Goal: Task Accomplishment & Management: Use online tool/utility

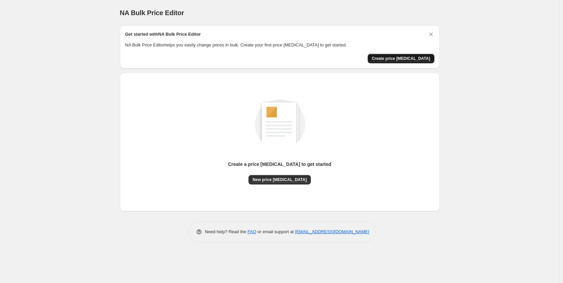
click at [415, 58] on span "Create price [MEDICAL_DATA]" at bounding box center [400, 58] width 59 height 5
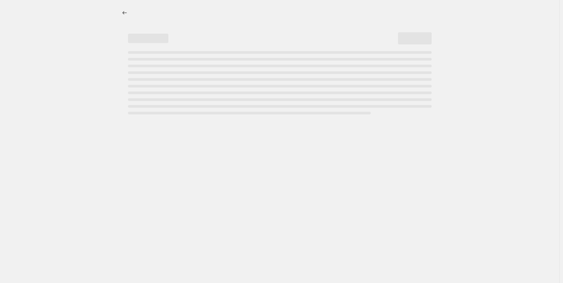
select select "percentage"
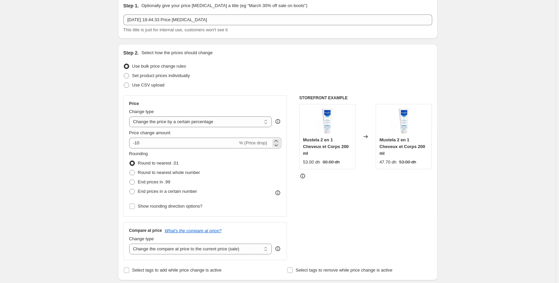
scroll to position [34, 0]
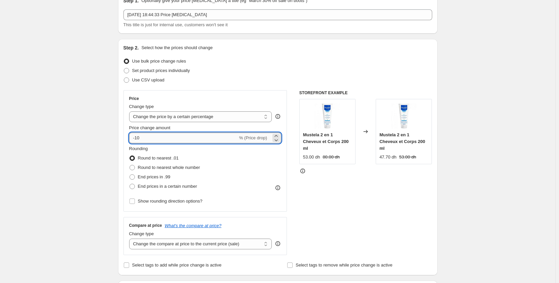
click at [144, 137] on input "-10" at bounding box center [183, 138] width 109 height 11
type input "30"
click at [230, 153] on div "Rounding Round to nearest .01 Round to nearest whole number End prices in .99 E…" at bounding box center [205, 168] width 152 height 46
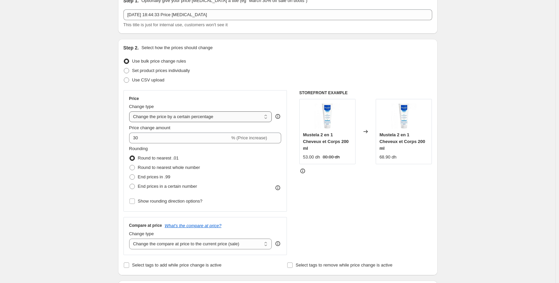
click at [233, 117] on select "Change the price to a certain amount Change the price by a certain amount Chang…" at bounding box center [200, 116] width 143 height 11
click at [131, 111] on select "Change the price to a certain amount Change the price by a certain amount Chang…" at bounding box center [200, 116] width 143 height 11
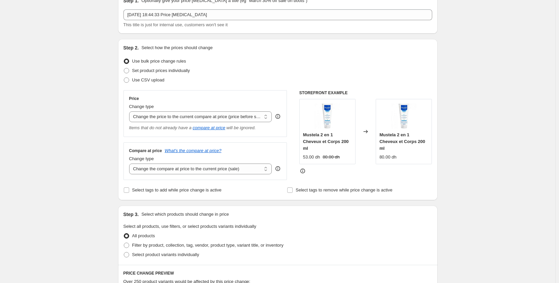
click at [304, 169] on icon at bounding box center [302, 171] width 5 height 5
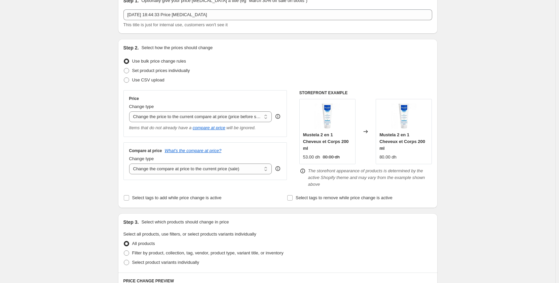
click at [330, 159] on div "STOREFRONT EXAMPLE Mustela 2 en 1 Cheveux et Corps 200 ml 53.00 dh 80.00 dh Cha…" at bounding box center [365, 139] width 133 height 98
click at [198, 117] on select "Change the price to a certain amount Change the price by a certain amount Chang…" at bounding box center [200, 116] width 143 height 11
click at [131, 111] on select "Change the price to a certain amount Change the price by a certain amount Chang…" at bounding box center [200, 116] width 143 height 11
click at [246, 170] on select "Change the compare at price to the current price (sale) Change the compare at p…" at bounding box center [200, 169] width 143 height 11
click at [269, 147] on div "Compare at price What's the compare at price? Change type Change the compare at…" at bounding box center [205, 161] width 164 height 38
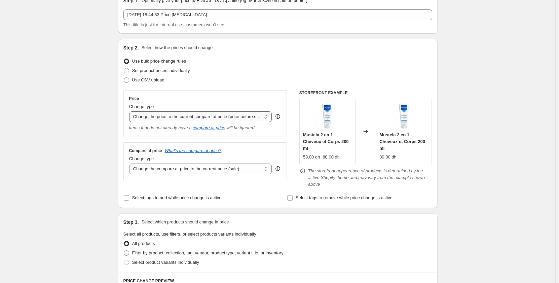
click at [229, 116] on select "Change the price to a certain amount Change the price by a certain amount Chang…" at bounding box center [200, 116] width 143 height 11
select select "percentage"
click at [131, 111] on select "Change the price to a certain amount Change the price by a certain amount Chang…" at bounding box center [200, 116] width 143 height 11
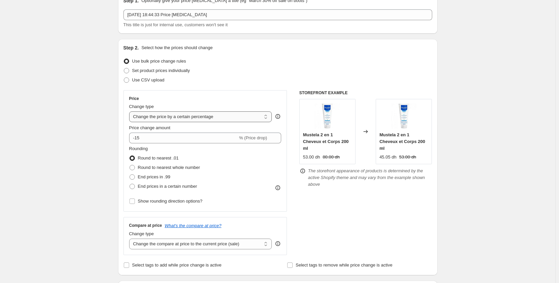
click at [220, 121] on select "Change the price to a certain amount Change the price by a certain amount Chang…" at bounding box center [200, 116] width 143 height 11
click at [190, 97] on div "Price" at bounding box center [205, 98] width 152 height 5
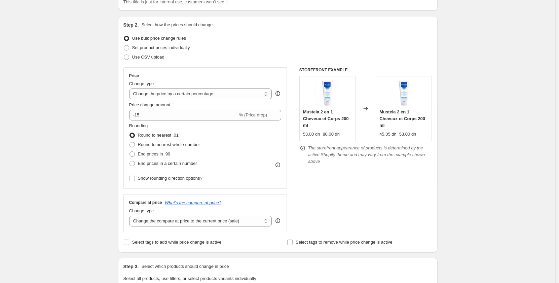
scroll to position [101, 0]
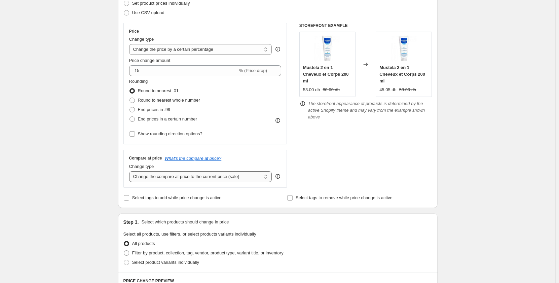
click at [231, 177] on select "Change the compare at price to the current price (sale) Change the compare at p…" at bounding box center [200, 176] width 143 height 11
click at [131, 171] on select "Change the compare at price to the current price (sale) Change the compare at p…" at bounding box center [200, 176] width 143 height 11
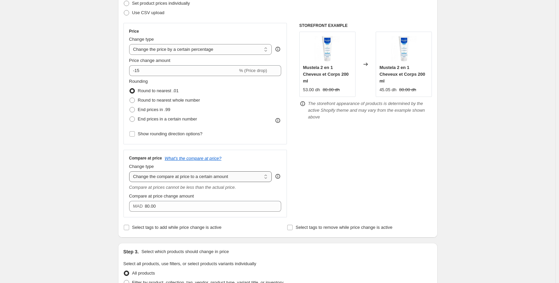
click at [213, 177] on select "Change the compare at price to the current price (sale) Change the compare at p…" at bounding box center [200, 176] width 143 height 11
select select "percentage"
click at [131, 171] on select "Change the compare at price to the current price (sale) Change the compare at p…" at bounding box center [200, 176] width 143 height 11
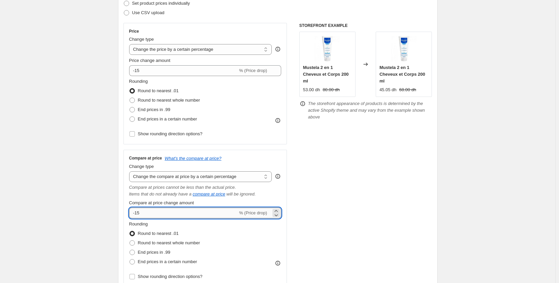
click at [202, 213] on input "-15" at bounding box center [183, 213] width 109 height 11
type input "-1"
type input "30"
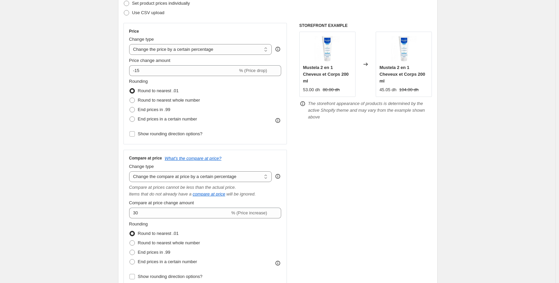
click at [329, 202] on div "STOREFRONT EXAMPLE Mustela 2 en 1 Cheveux et Corps 200 ml 53.00 dh 80.00 dh Cha…" at bounding box center [365, 155] width 133 height 264
click at [193, 56] on div "Price Change type Change the price to a certain amount Change the price by a ce…" at bounding box center [205, 84] width 152 height 110
click at [195, 50] on select "Change the price to a certain amount Change the price by a certain amount Chang…" at bounding box center [200, 49] width 143 height 11
click at [97, 85] on div "Create new price change job. This page is ready Create new price change job Dra…" at bounding box center [278, 286] width 556 height 774
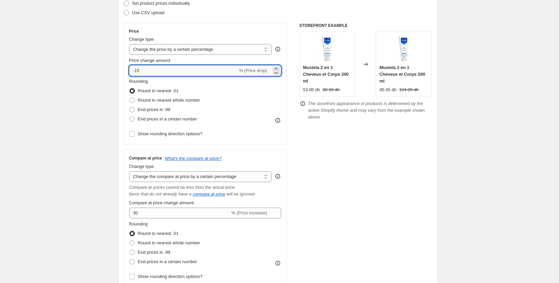
click at [159, 68] on input "-15" at bounding box center [183, 70] width 109 height 11
type input "0"
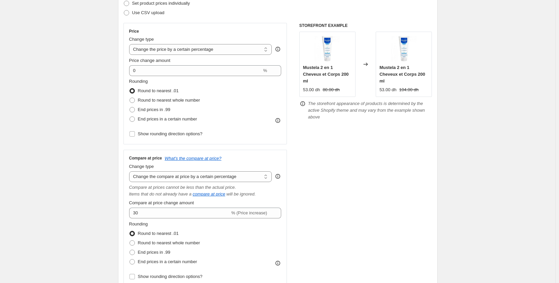
click at [93, 89] on div "Create new price change job. This page is ready Create new price change job Dra…" at bounding box center [278, 286] width 556 height 774
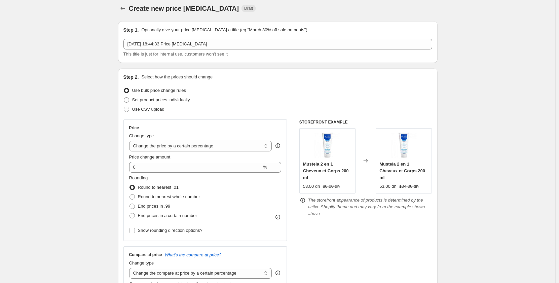
scroll to position [0, 0]
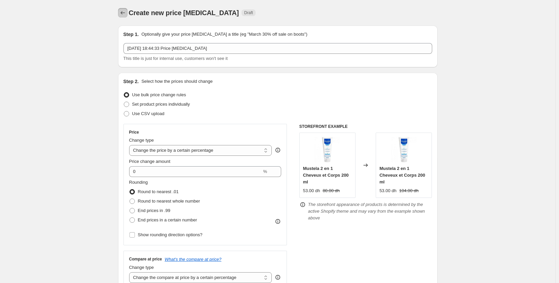
click at [123, 14] on icon "Price change jobs" at bounding box center [122, 12] width 7 height 7
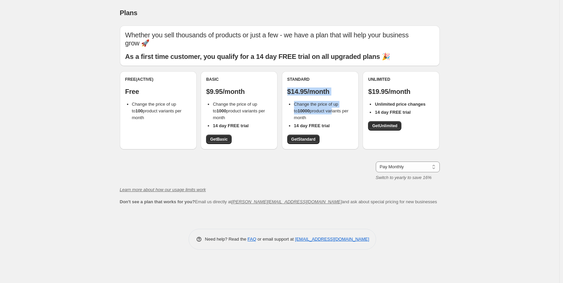
drag, startPoint x: 285, startPoint y: 94, endPoint x: 328, endPoint y: 108, distance: 44.7
click at [328, 108] on div "Standard $14.95/month Change the price of up to 10000 product variants per mont…" at bounding box center [320, 110] width 77 height 78
click at [328, 108] on span "Change the price of up to 10000 product variants per month" at bounding box center [321, 111] width 55 height 19
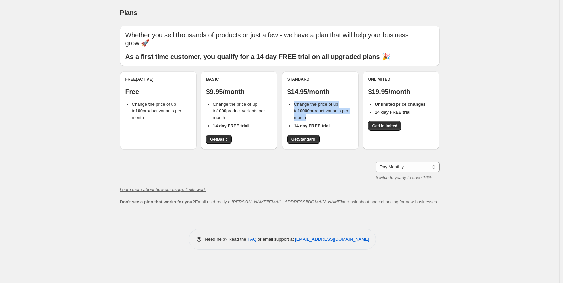
click at [328, 108] on span "Change the price of up to 10000 product variants per month" at bounding box center [321, 111] width 55 height 19
click at [334, 131] on div "Standard $14.95/month Change the price of up to 10000 product variants per mont…" at bounding box center [320, 110] width 66 height 67
click at [27, 182] on div "Plans. This page is ready Plans Whether you sell thousands of products or just …" at bounding box center [279, 141] width 559 height 283
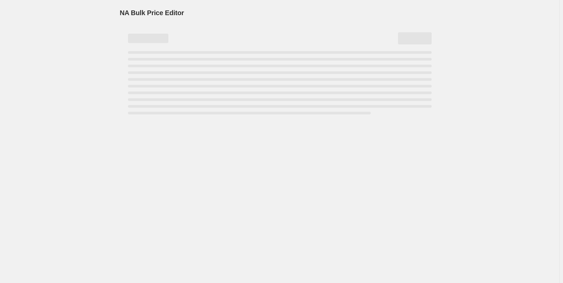
drag, startPoint x: 0, startPoint y: 165, endPoint x: 62, endPoint y: 105, distance: 85.7
click at [62, 105] on div "NA Bulk Price Editor. This page is ready NA Bulk Price Editor" at bounding box center [279, 141] width 559 height 283
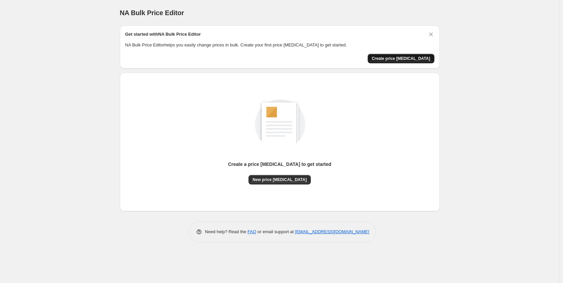
click at [396, 60] on span "Create price change job" at bounding box center [400, 58] width 59 height 5
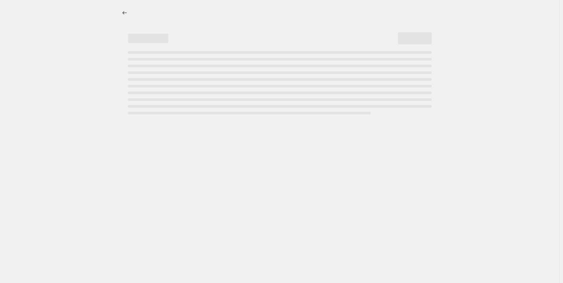
select select "percentage"
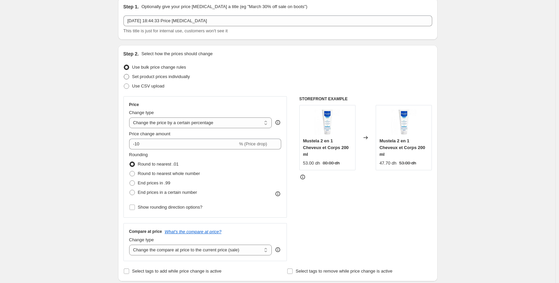
scroll to position [22, 0]
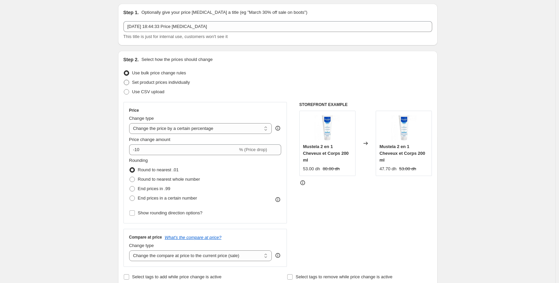
click at [175, 82] on span "Set product prices individually" at bounding box center [161, 82] width 58 height 5
click at [124, 80] on input "Set product prices individually" at bounding box center [124, 80] width 0 height 0
radio input "true"
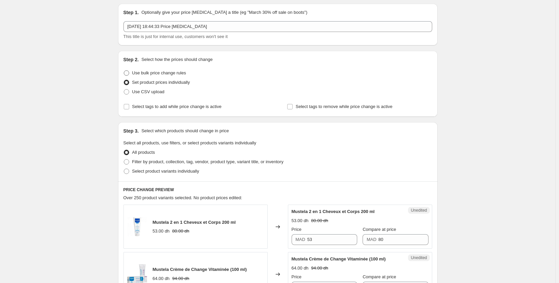
click at [173, 75] on span "Use bulk price change rules" at bounding box center [159, 72] width 54 height 5
click at [124, 71] on input "Use bulk price change rules" at bounding box center [124, 70] width 0 height 0
radio input "true"
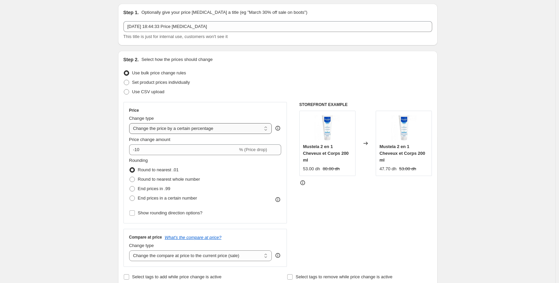
click at [195, 129] on select "Change the price to a certain amount Change the price by a certain amount Chang…" at bounding box center [200, 128] width 143 height 11
select select "margin"
type input "50"
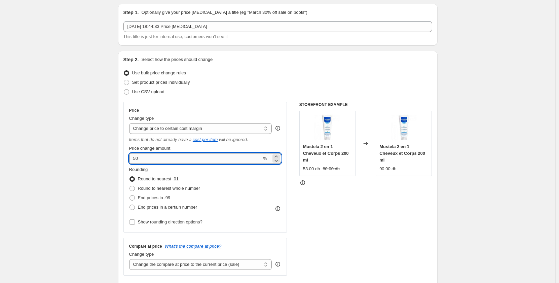
click at [213, 159] on input "50" at bounding box center [195, 158] width 133 height 11
click at [140, 131] on select "Change the price to a certain amount Change the price by a certain amount Chang…" at bounding box center [200, 128] width 143 height 11
select select "ecap"
click at [131, 123] on select "Change the price to a certain amount Change the price by a certain amount Chang…" at bounding box center [200, 128] width 143 height 11
